Goal: Task Accomplishment & Management: Manage account settings

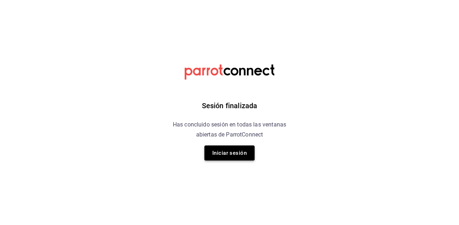
click at [236, 150] on button "Iniciar sesión" at bounding box center [230, 153] width 50 height 15
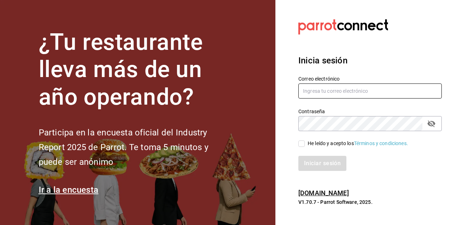
type input "[EMAIL_ADDRESS][DOMAIN_NAME]"
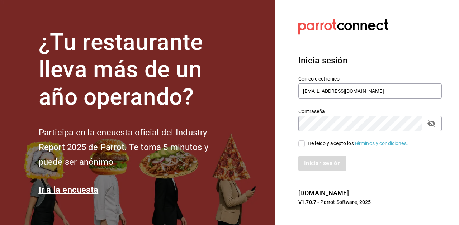
click at [305, 143] on span "He leído y acepto los Términos y condiciones." at bounding box center [356, 144] width 103 height 8
click at [305, 143] on input "He leído y acepto los Términos y condiciones." at bounding box center [302, 144] width 6 height 6
checkbox input "true"
click at [308, 161] on button "Iniciar sesión" at bounding box center [323, 163] width 49 height 15
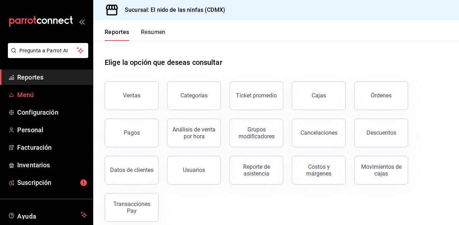
click at [22, 93] on span "Menú" at bounding box center [52, 95] width 70 height 10
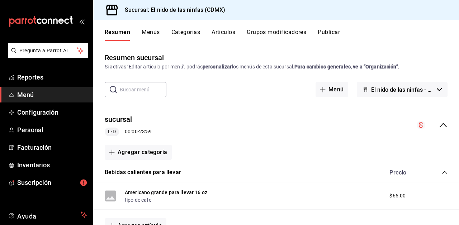
click at [330, 32] on button "Publicar" at bounding box center [329, 35] width 22 height 12
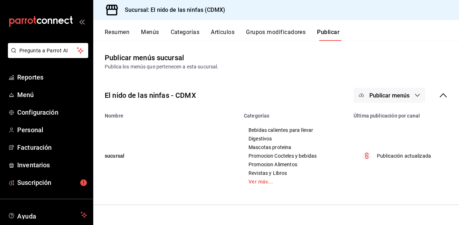
click at [185, 31] on button "Categorías" at bounding box center [185, 35] width 29 height 12
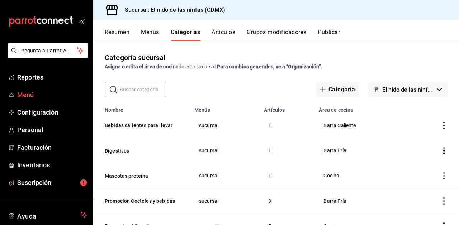
click at [37, 97] on span "Menú" at bounding box center [52, 95] width 70 height 10
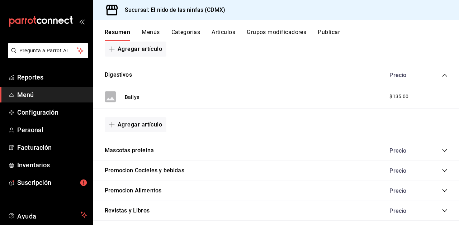
scroll to position [179, 0]
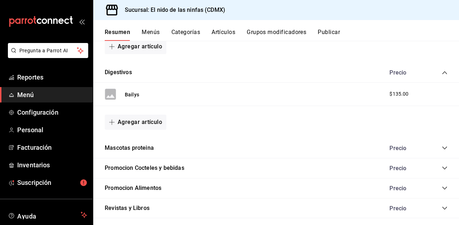
click at [277, 32] on button "Grupos modificadores" at bounding box center [277, 35] width 60 height 12
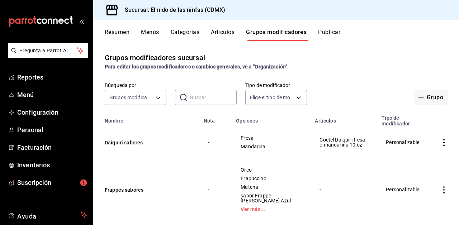
click at [152, 31] on button "Menús" at bounding box center [150, 35] width 18 height 12
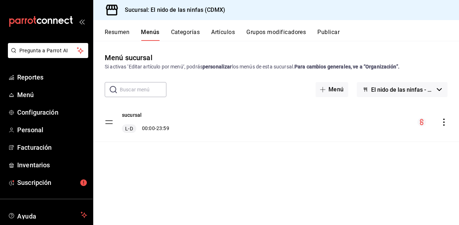
click at [224, 33] on button "Artículos" at bounding box center [223, 35] width 24 height 12
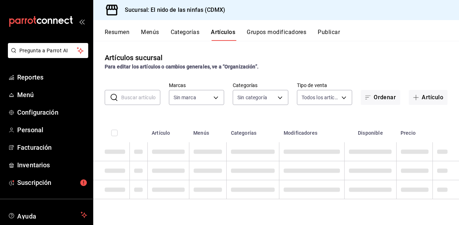
type input "d2e7f705-a92e-4b5a-9c7a-3f8867cbe88b"
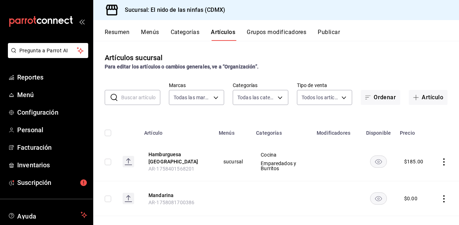
type input "5c205893-a101-45fe-a5e9-0d3a7003fba1,4b68dad8-5fea-4f89-9963-c0d84c3836ef,d07fc…"
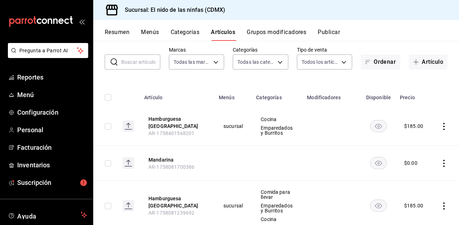
scroll to position [48, 0]
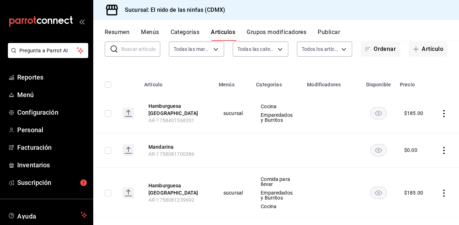
click at [126, 114] on rect at bounding box center [128, 113] width 11 height 11
click at [445, 114] on icon "actions" at bounding box center [444, 113] width 7 height 7
click at [418, 128] on span "Editar" at bounding box center [422, 130] width 19 height 8
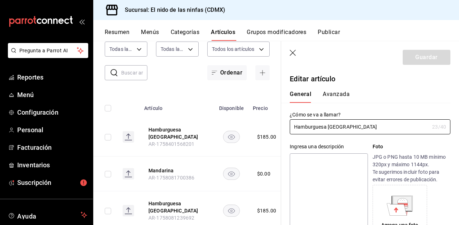
type input "$185.00"
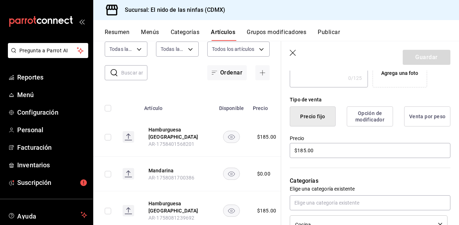
scroll to position [151, 0]
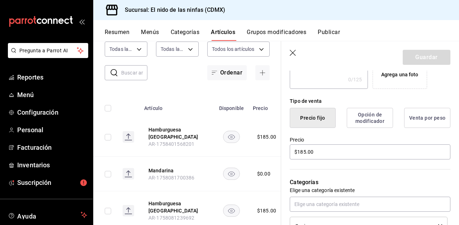
click at [375, 118] on button "Opción de modificador" at bounding box center [370, 118] width 46 height 20
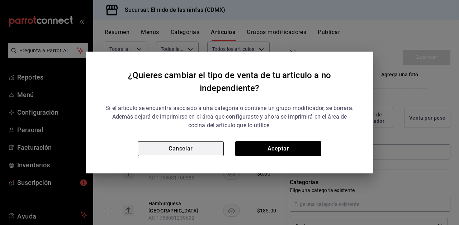
click at [205, 145] on button "Cancelar" at bounding box center [181, 148] width 86 height 15
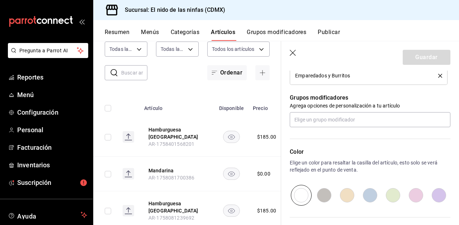
scroll to position [322, 0]
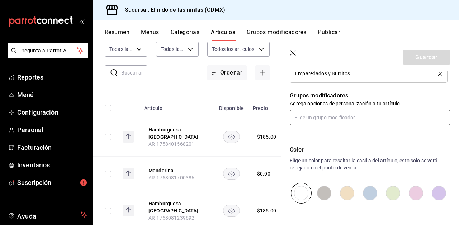
click at [381, 117] on input "text" at bounding box center [370, 117] width 161 height 15
type input "s"
type input "c"
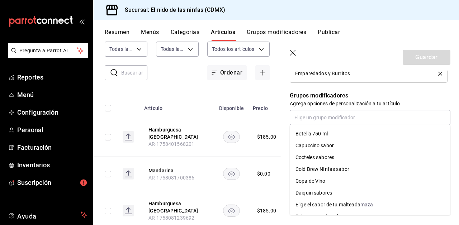
click at [291, 56] on icon "button" at bounding box center [293, 53] width 7 height 7
click at [293, 53] on icon "button" at bounding box center [293, 53] width 6 height 6
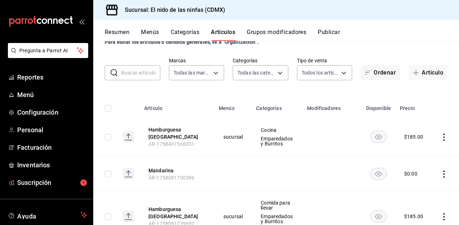
click at [279, 31] on button "Grupos modificadores" at bounding box center [277, 35] width 60 height 12
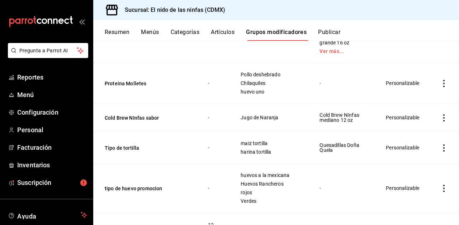
scroll to position [512, 0]
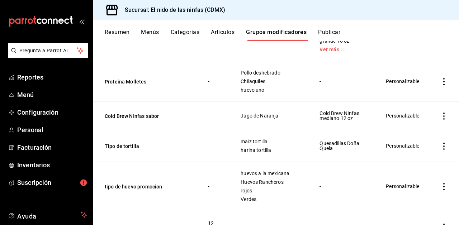
click at [152, 35] on button "Menús" at bounding box center [150, 35] width 18 height 12
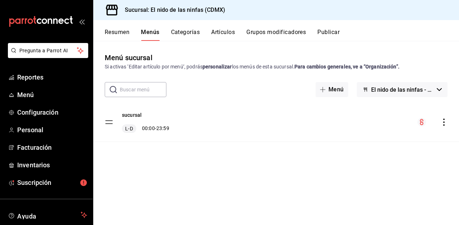
click at [178, 31] on button "Categorías" at bounding box center [185, 35] width 29 height 12
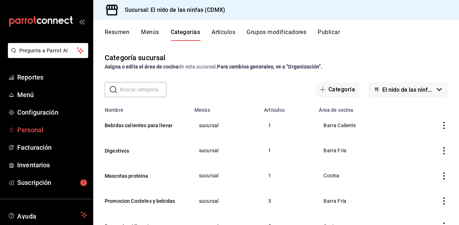
click at [44, 133] on span "Personal" at bounding box center [52, 130] width 70 height 10
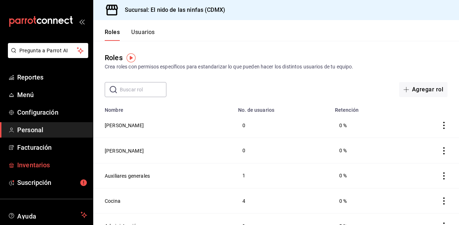
click at [36, 169] on span "Inventarios" at bounding box center [52, 165] width 70 height 10
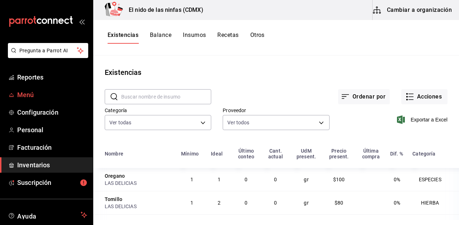
click at [23, 98] on span "Menú" at bounding box center [52, 95] width 70 height 10
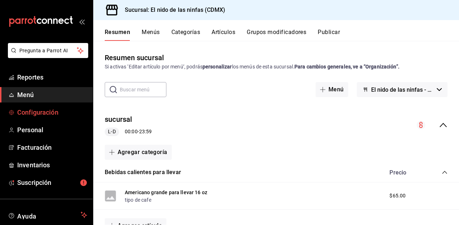
click at [52, 114] on span "Configuración" at bounding box center [52, 113] width 70 height 10
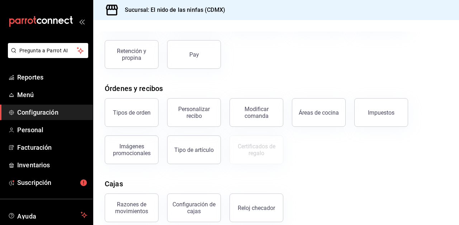
scroll to position [75, 0]
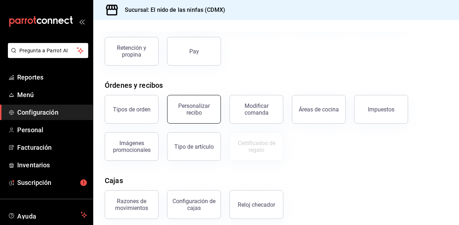
click at [186, 114] on div "Personalizar recibo" at bounding box center [194, 110] width 44 height 14
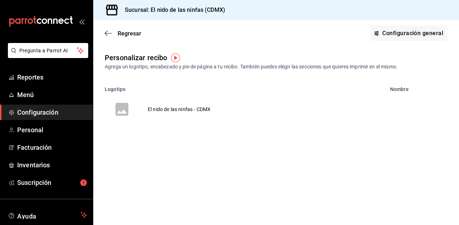
click at [186, 114] on td "El nido de las ninfas - CDMX" at bounding box center [179, 109] width 80 height 34
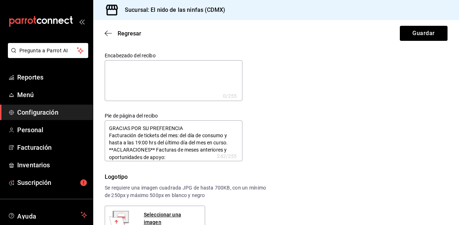
type textarea "x"
click at [405, 28] on button "Guardar" at bounding box center [424, 33] width 48 height 15
type textarea "x"
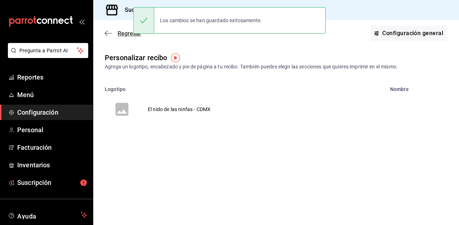
click at [125, 33] on span "Regresar" at bounding box center [130, 33] width 24 height 7
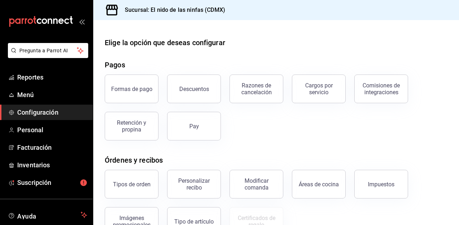
scroll to position [59, 0]
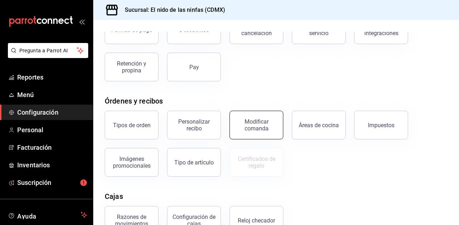
click at [267, 122] on div "Modificar comanda" at bounding box center [256, 125] width 44 height 14
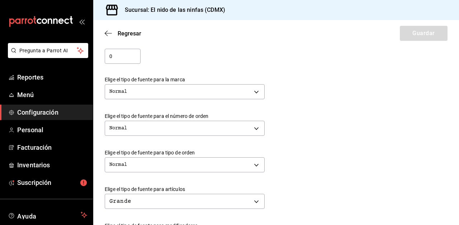
scroll to position [154, 0]
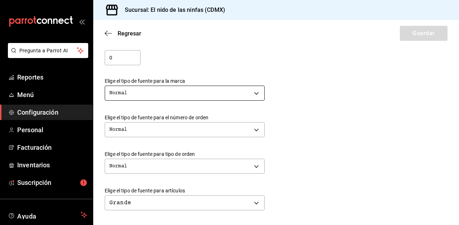
click at [253, 95] on body "Pregunta a Parrot AI Reportes Menú Configuración Personal Facturación Inventari…" at bounding box center [229, 112] width 459 height 225
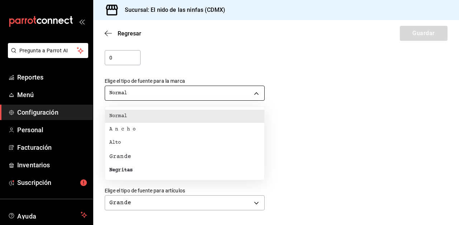
click at [253, 95] on div at bounding box center [229, 112] width 459 height 225
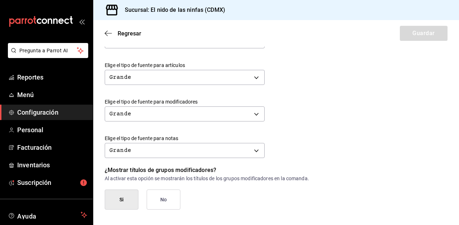
scroll to position [0, 0]
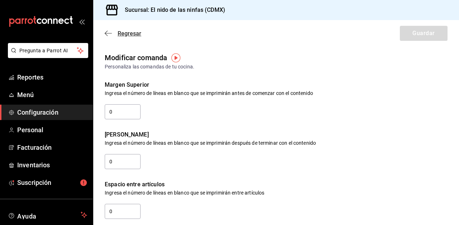
click at [108, 35] on icon "button" at bounding box center [108, 33] width 7 height 6
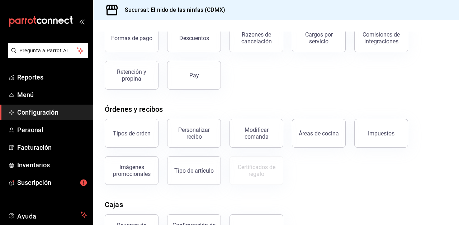
scroll to position [52, 0]
click at [320, 132] on div "Áreas de cocina" at bounding box center [319, 133] width 40 height 7
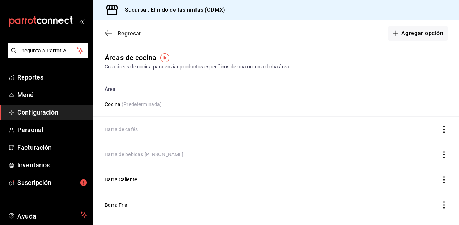
click at [113, 34] on span "Regresar" at bounding box center [123, 33] width 37 height 7
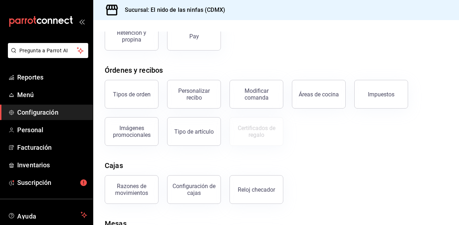
scroll to position [76, 0]
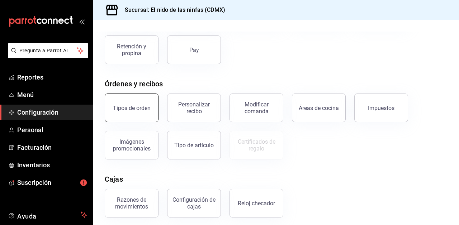
click at [133, 109] on div "Tipos de orden" at bounding box center [132, 108] width 38 height 7
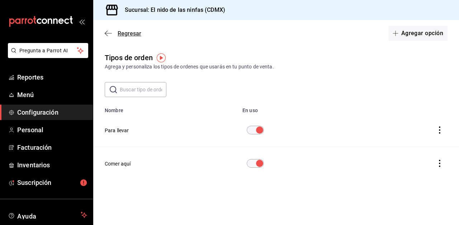
click at [106, 36] on icon "button" at bounding box center [108, 33] width 7 height 6
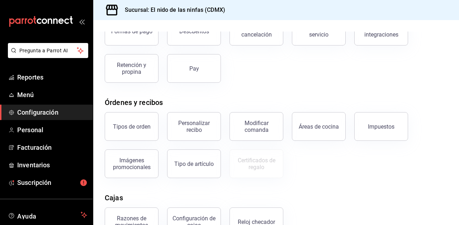
scroll to position [58, 0]
click at [201, 124] on div "Personalizar recibo" at bounding box center [194, 126] width 44 height 14
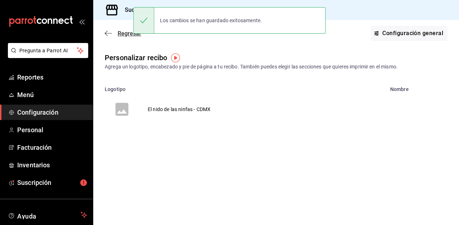
click at [108, 33] on icon "button" at bounding box center [108, 33] width 7 height 0
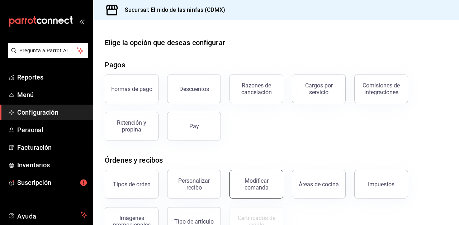
click at [267, 191] on button "Modificar comanda" at bounding box center [257, 184] width 54 height 29
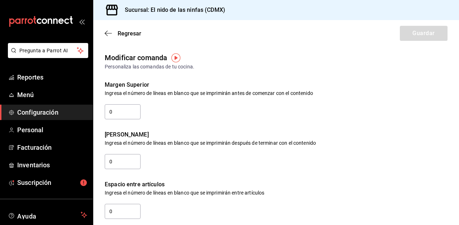
click at [172, 56] on img "button" at bounding box center [176, 57] width 9 height 9
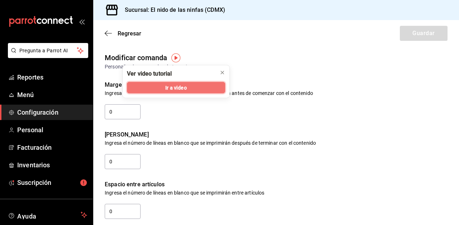
click at [170, 91] on span "Ir a video" at bounding box center [175, 88] width 21 height 8
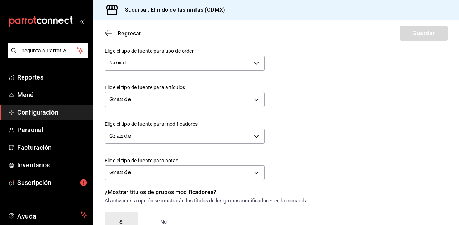
scroll to position [258, 0]
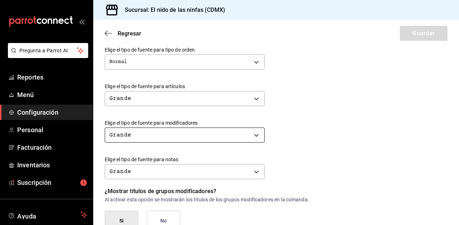
click at [255, 130] on body "Pregunta a Parrot AI Reportes Menú Configuración Personal Facturación Inventari…" at bounding box center [229, 112] width 459 height 225
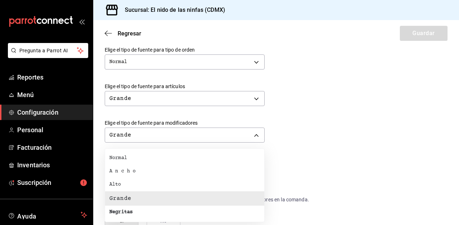
click at [143, 213] on li "Negritas" at bounding box center [184, 212] width 159 height 13
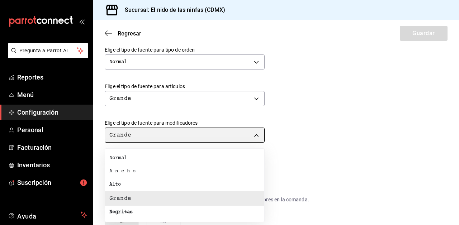
type input "BOLD"
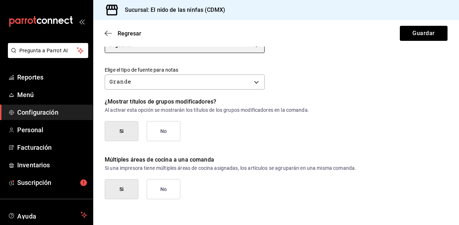
scroll to position [0, 0]
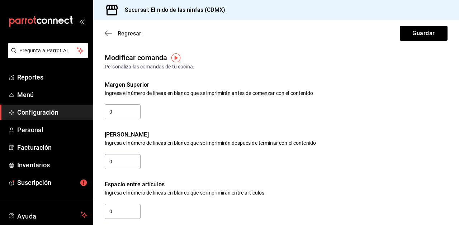
click at [111, 34] on icon "button" at bounding box center [108, 33] width 7 height 6
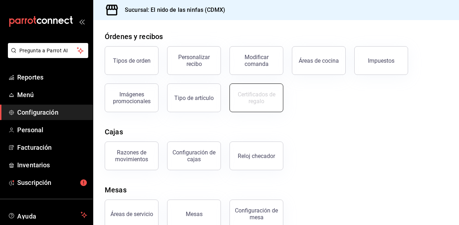
scroll to position [138, 0]
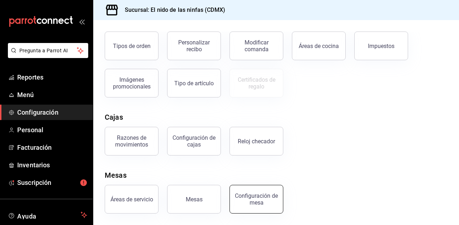
click at [259, 201] on div "Configuración de mesa" at bounding box center [256, 200] width 44 height 14
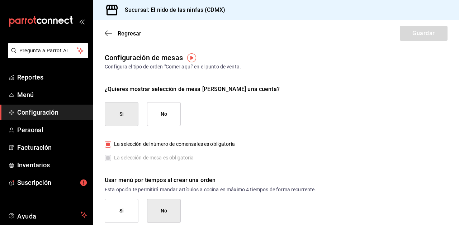
scroll to position [9, 0]
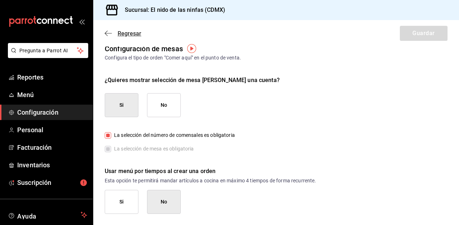
click at [113, 36] on span "Regresar" at bounding box center [123, 33] width 37 height 7
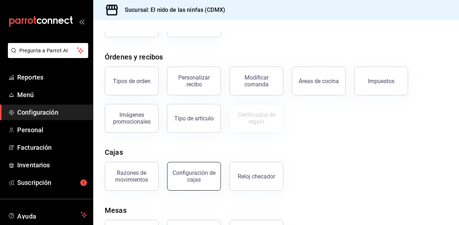
scroll to position [101, 0]
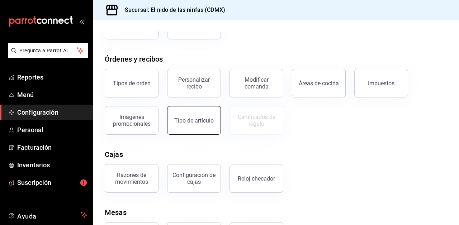
click at [188, 120] on div "Tipo de artículo" at bounding box center [193, 120] width 39 height 7
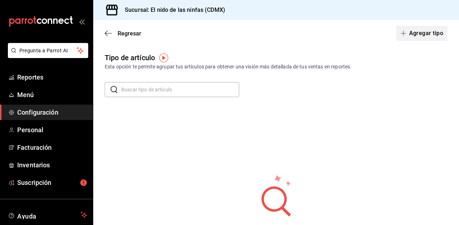
click at [422, 34] on button "Agregar tipo" at bounding box center [422, 33] width 52 height 15
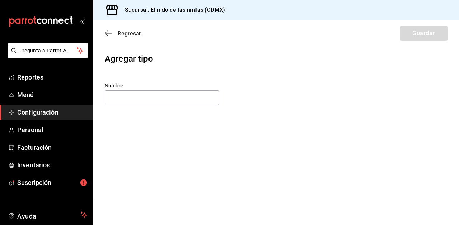
click at [107, 35] on icon "button" at bounding box center [108, 33] width 7 height 6
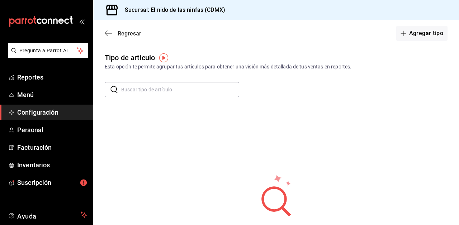
click at [111, 33] on icon "button" at bounding box center [108, 33] width 7 height 0
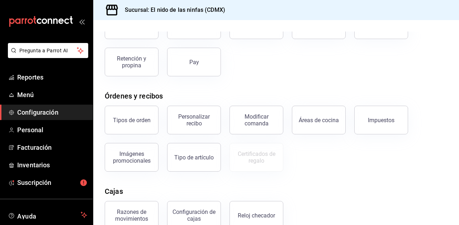
scroll to position [65, 0]
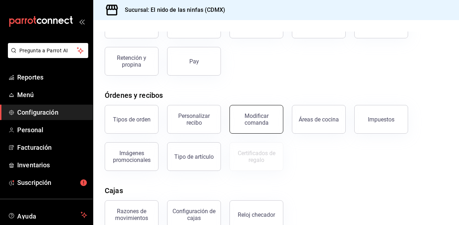
click at [266, 125] on div "Modificar comanda" at bounding box center [256, 120] width 44 height 14
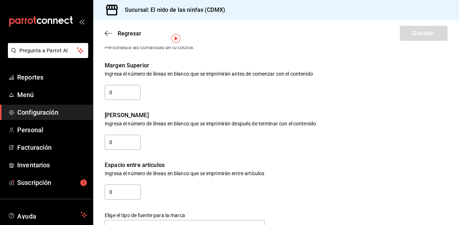
scroll to position [26, 0]
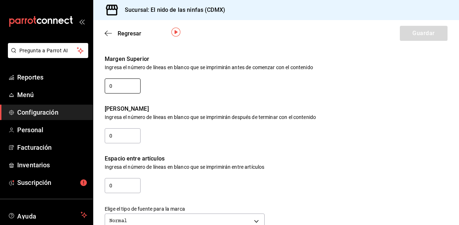
click at [131, 83] on input "0" at bounding box center [123, 86] width 36 height 15
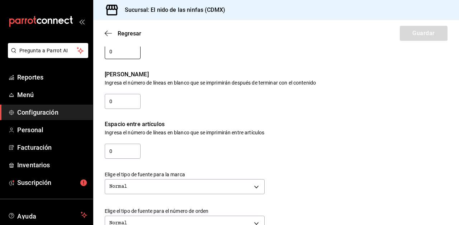
scroll to position [70, 0]
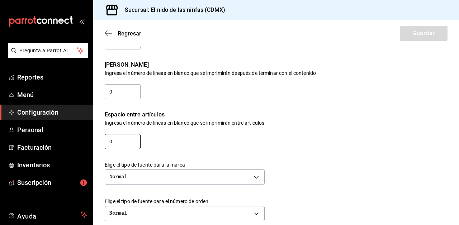
click at [118, 144] on input "0" at bounding box center [123, 141] width 36 height 15
type input "1"
click at [238, 137] on div "Espacio entre artículos Ingresa el número de líneas en [PERSON_NAME] que se imp…" at bounding box center [270, 125] width 354 height 50
click at [422, 29] on button "Guardar" at bounding box center [424, 33] width 48 height 15
